Goal: Transaction & Acquisition: Subscribe to service/newsletter

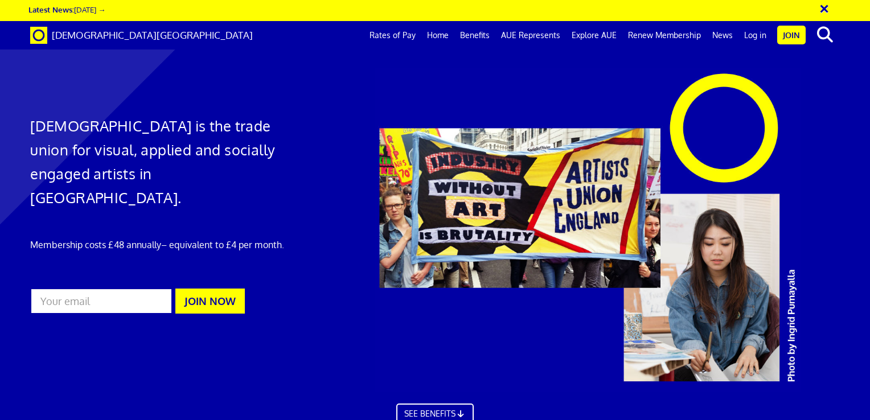
scroll to position [0, 9]
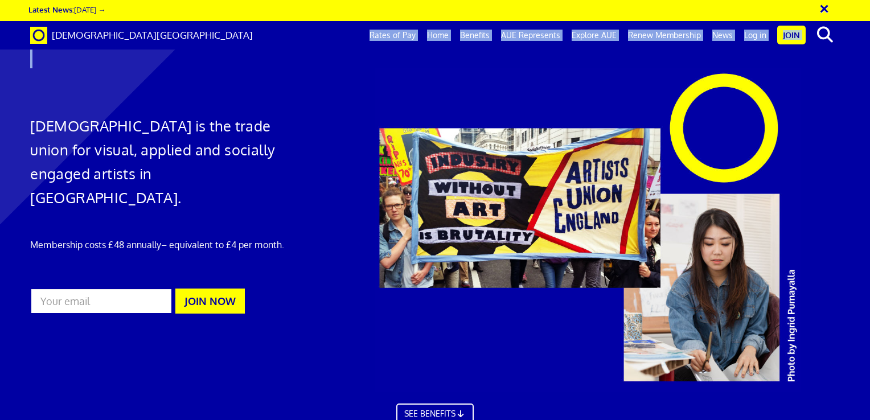
drag, startPoint x: 870, startPoint y: 33, endPoint x: 872, endPoint y: 124, distance: 91.1
click at [219, 289] on button "JOIN NOW" at bounding box center [209, 301] width 69 height 25
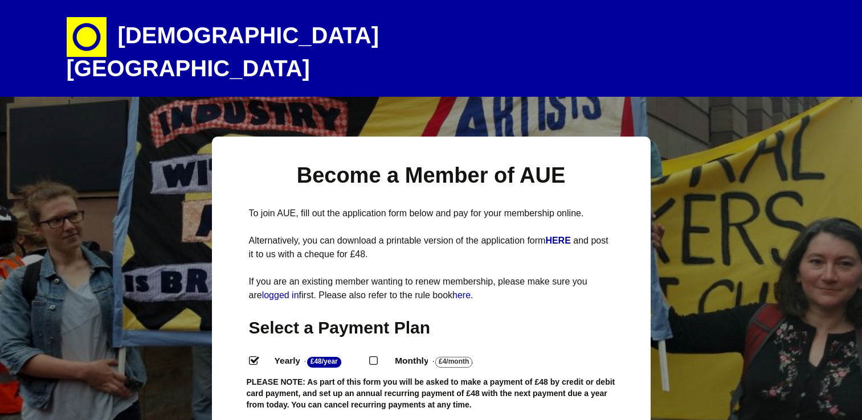
select select
click at [370, 370] on label "Yearly - £48/Year ." at bounding box center [316, 361] width 105 height 17
click at [256, 364] on input "Yearly - £48/Year ." at bounding box center [252, 359] width 7 height 7
click at [369, 356] on input "Monthly - £4/Month ." at bounding box center [372, 359] width 7 height 7
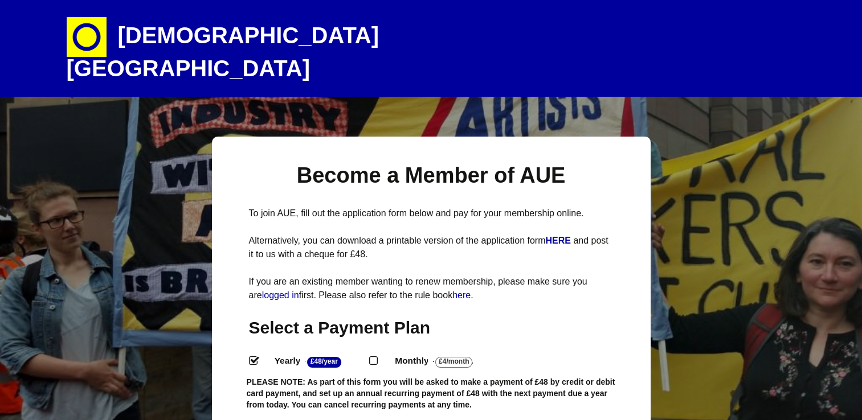
radio input "true"
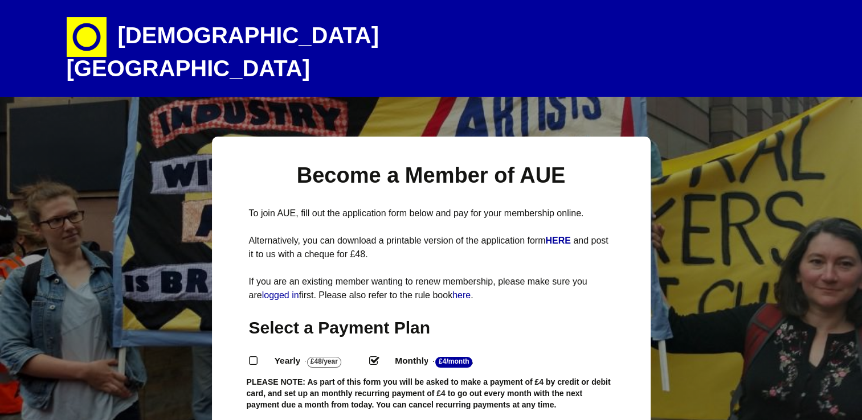
click at [249, 356] on input "Yearly - £48/Year ." at bounding box center [252, 359] width 7 height 7
radio input "true"
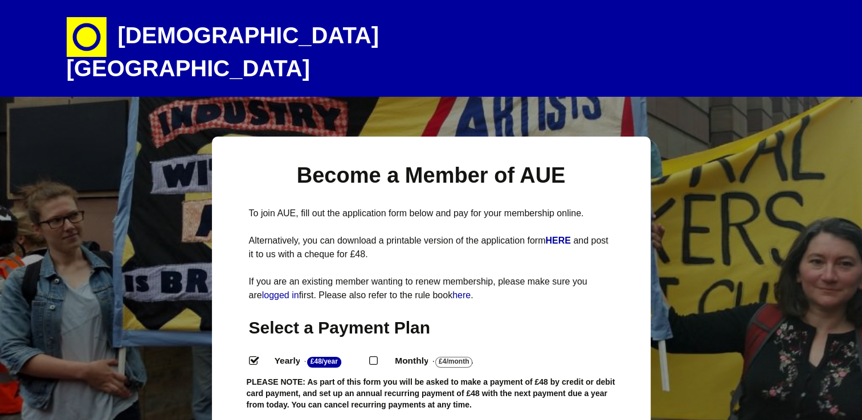
click at [369, 356] on input "Monthly - £4/Month ." at bounding box center [372, 359] width 7 height 7
radio input "true"
